Goal: Find specific page/section

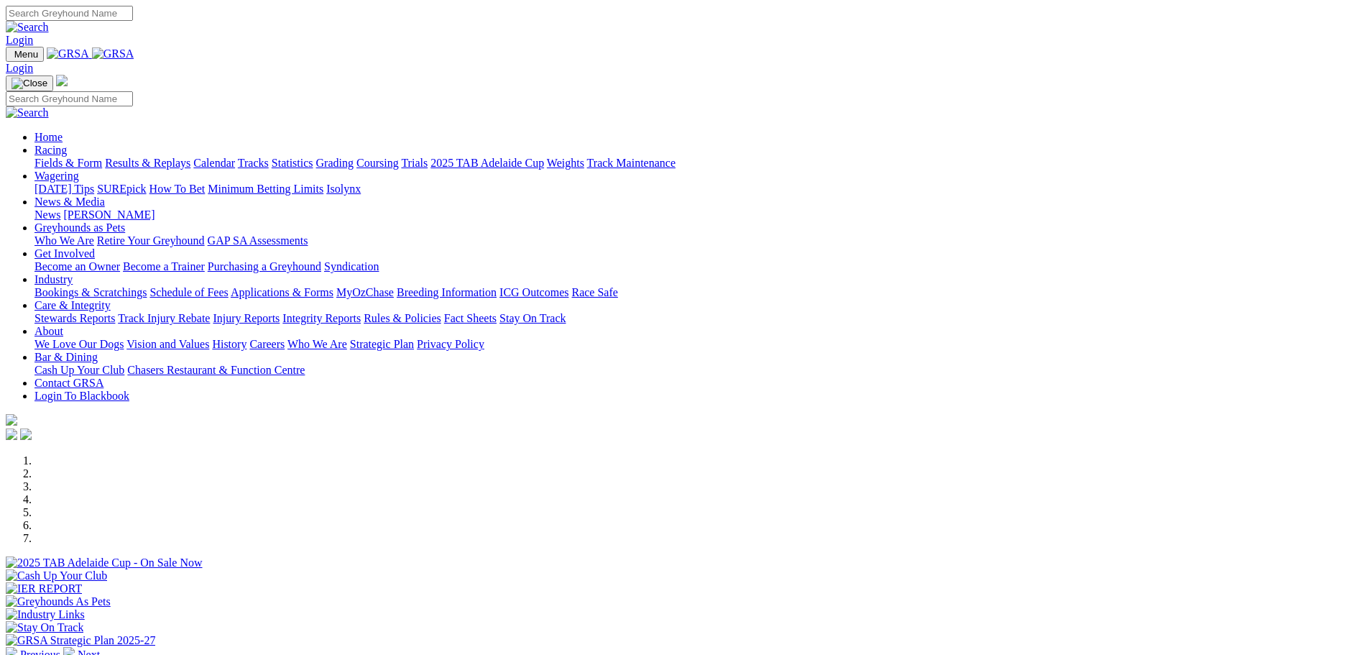
scroll to position [575, 0]
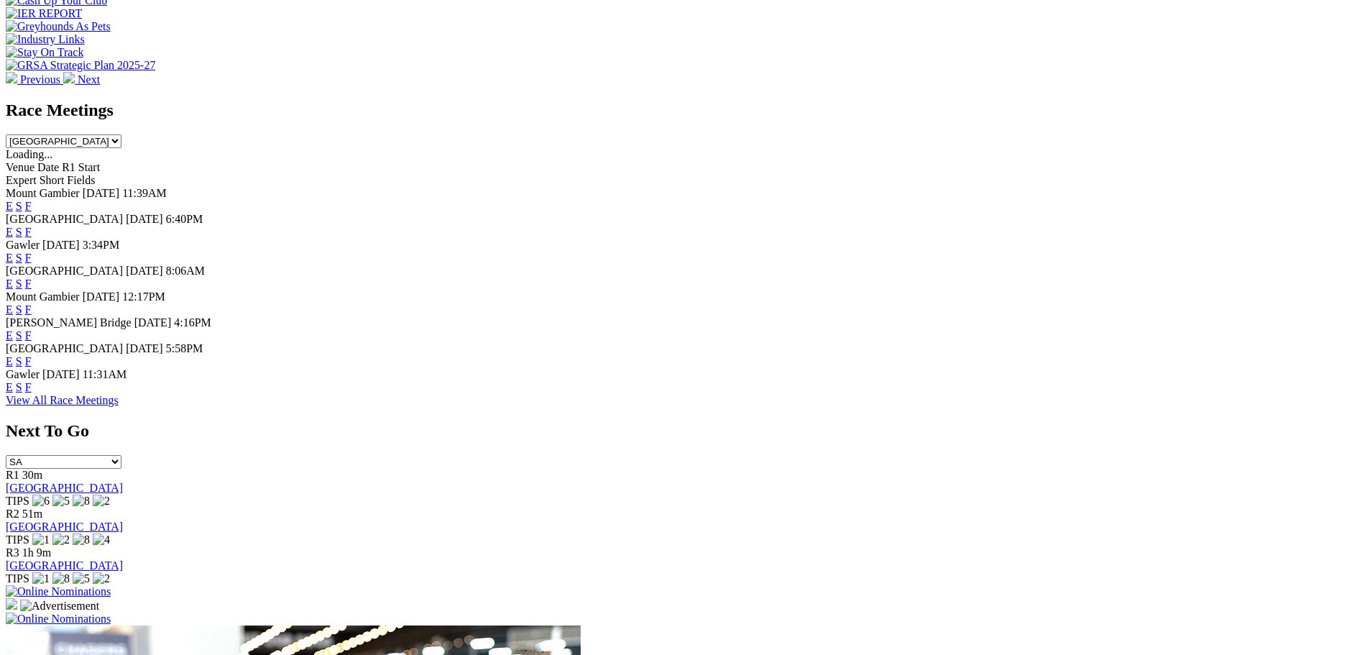
click at [32, 393] on link "F" at bounding box center [28, 387] width 6 height 12
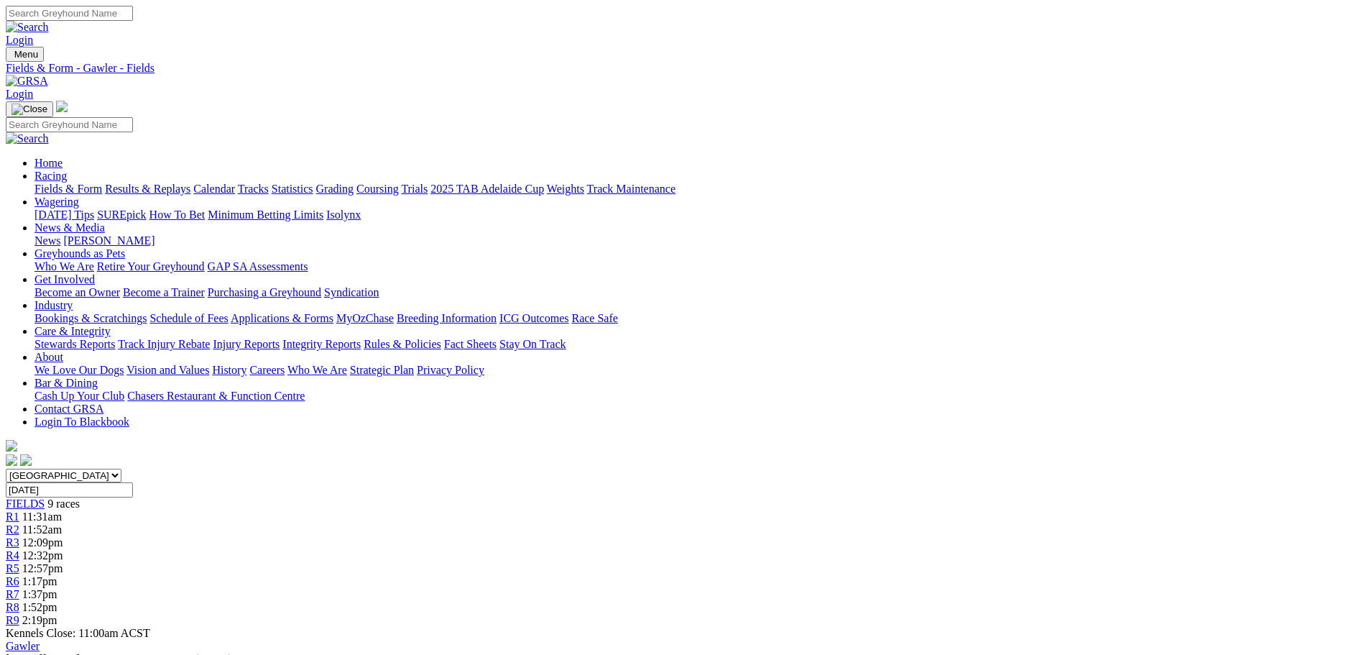
click at [102, 183] on link "Fields & Form" at bounding box center [68, 189] width 68 height 12
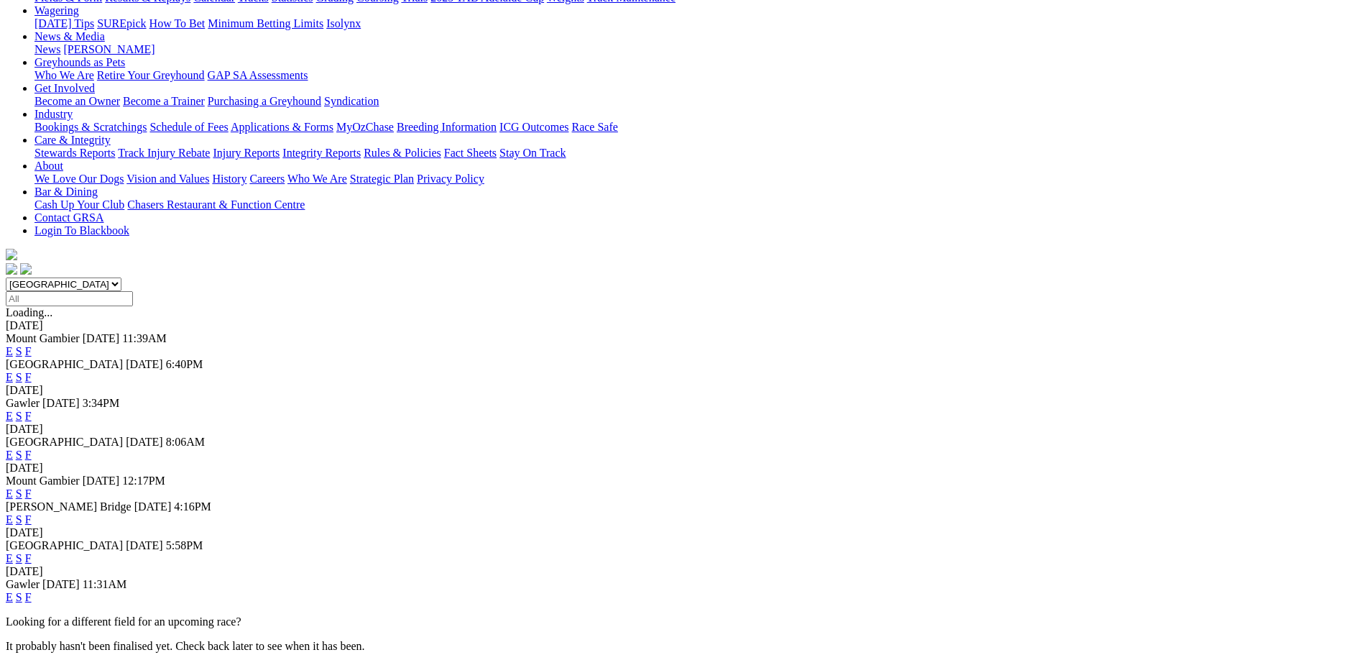
scroll to position [216, 0]
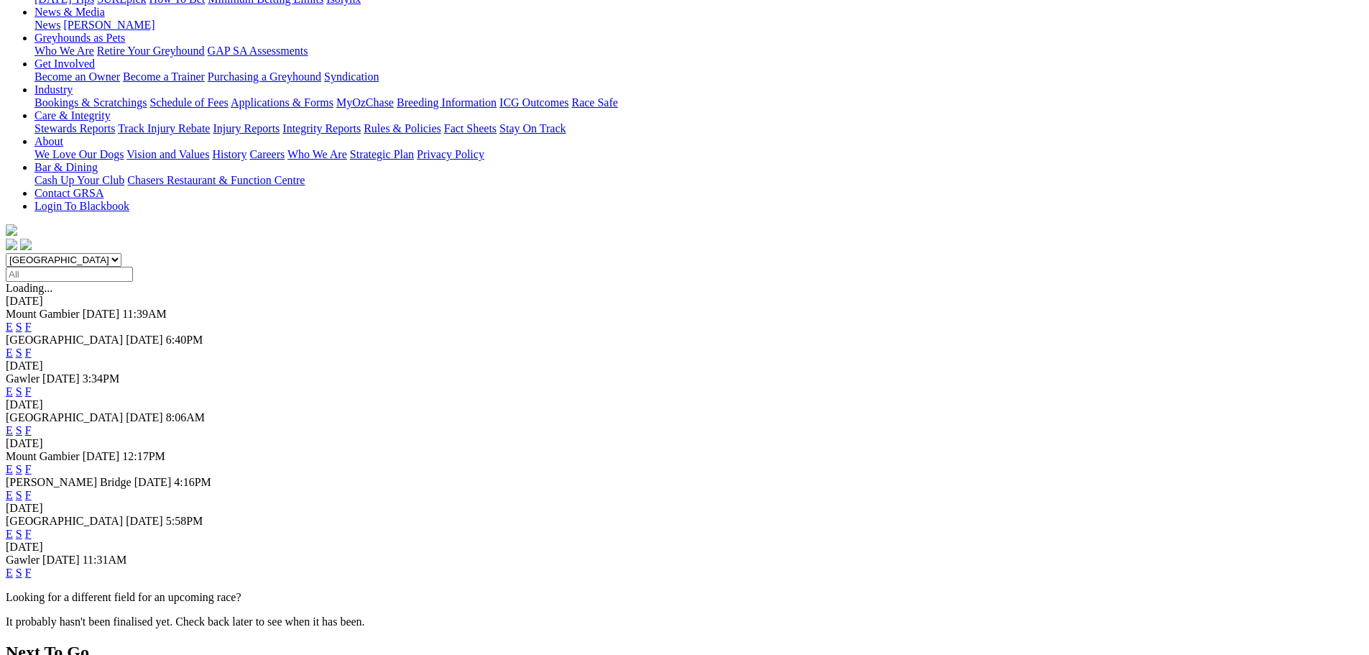
click at [32, 528] on link "F" at bounding box center [28, 534] width 6 height 12
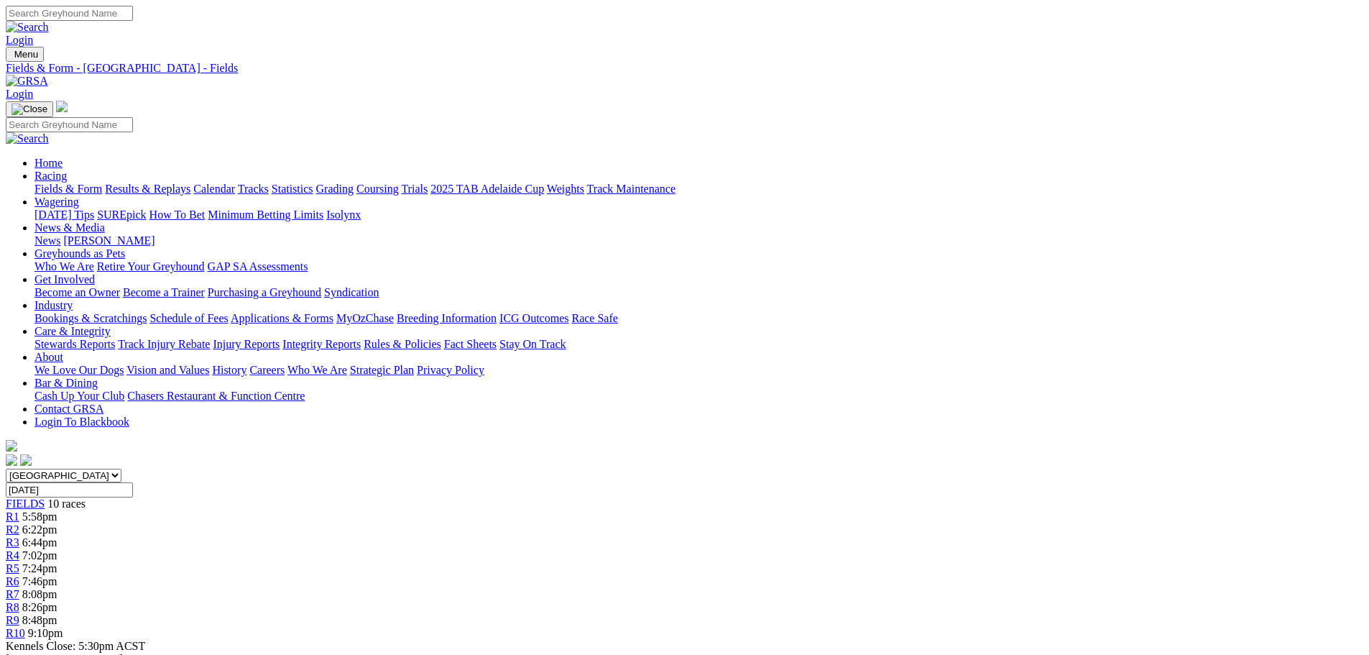
click at [102, 183] on link "Fields & Form" at bounding box center [68, 189] width 68 height 12
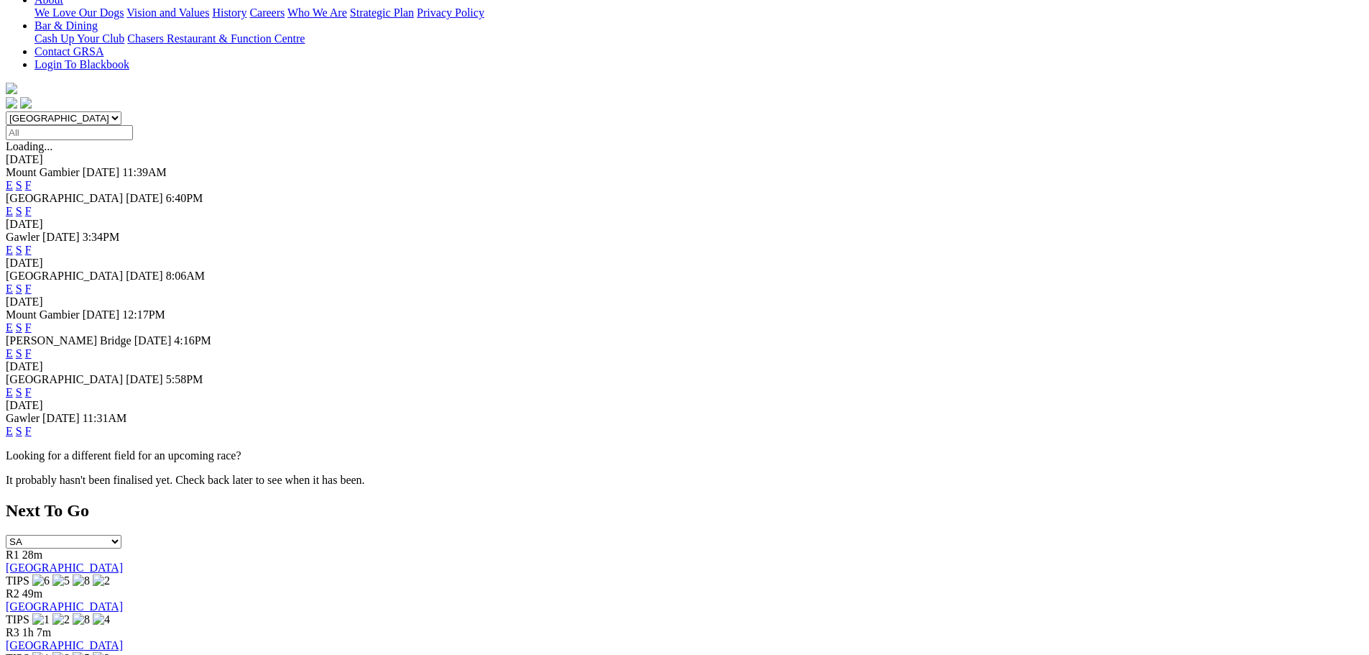
scroll to position [359, 0]
